Goal: Transaction & Acquisition: Purchase product/service

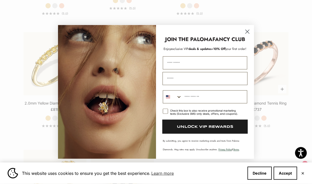
scroll to position [704, 0]
click at [248, 36] on circle "Close dialog" at bounding box center [247, 31] width 9 height 9
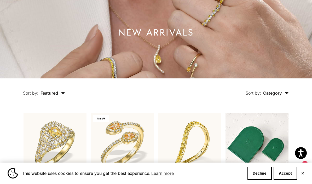
scroll to position [0, 0]
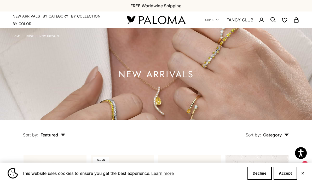
click at [28, 37] on link "Shop" at bounding box center [29, 35] width 7 height 3
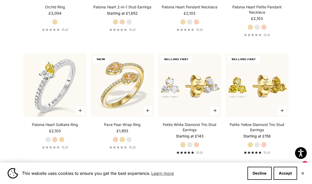
scroll to position [2615, 0]
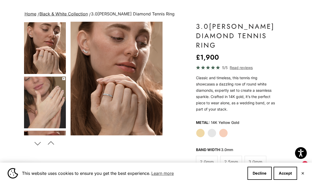
scroll to position [32, 0]
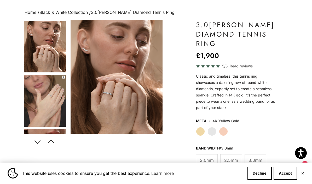
click at [213, 131] on label "White Gold" at bounding box center [211, 131] width 9 height 9
click at [224, 131] on label "Rose Gold" at bounding box center [223, 131] width 9 height 9
click at [212, 130] on label "White Gold" at bounding box center [211, 131] width 9 height 9
click at [200, 131] on label "Yellow Gold" at bounding box center [200, 131] width 9 height 9
click at [213, 130] on label "White Gold" at bounding box center [211, 131] width 9 height 9
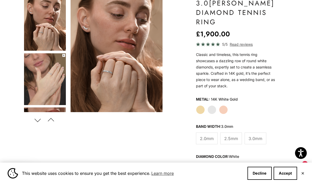
scroll to position [53, 0]
click at [230, 142] on label "2.5mm" at bounding box center [231, 139] width 22 height 12
